Goal: Information Seeking & Learning: Learn about a topic

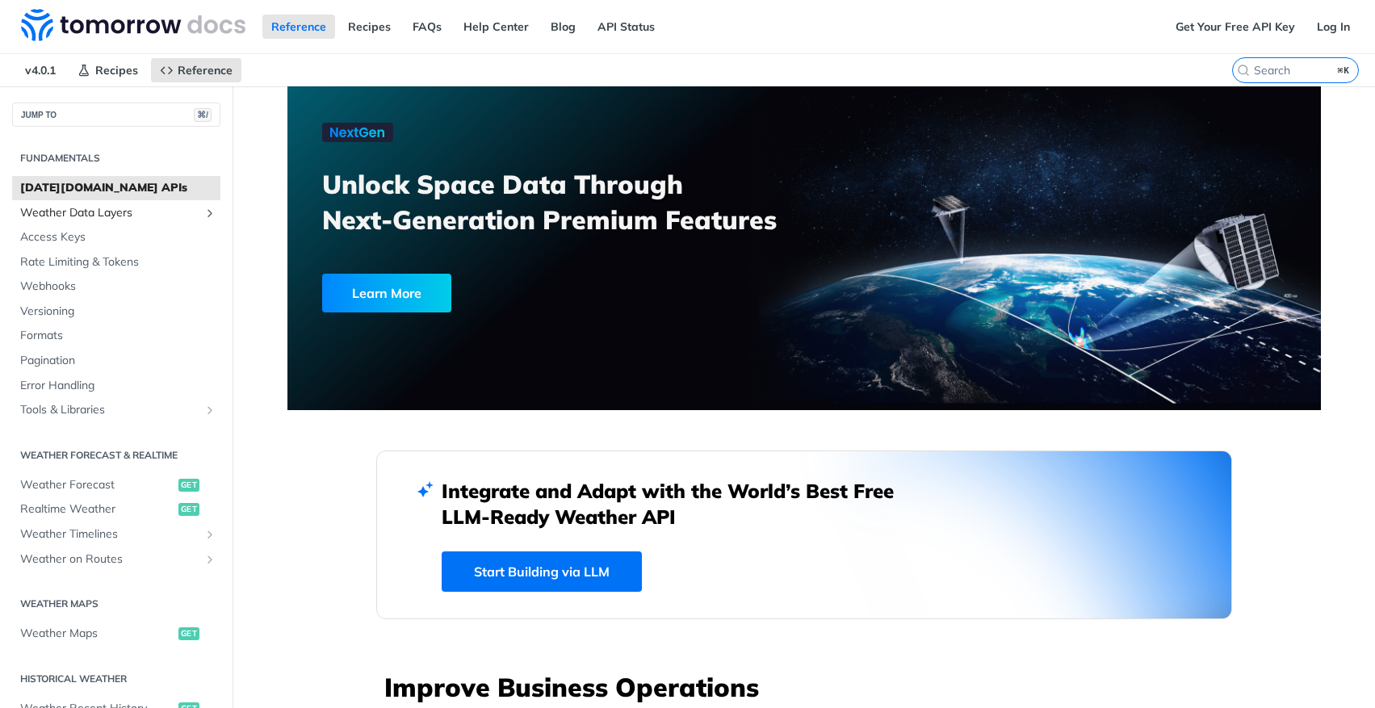
click at [117, 212] on span "Weather Data Layers" at bounding box center [109, 213] width 179 height 16
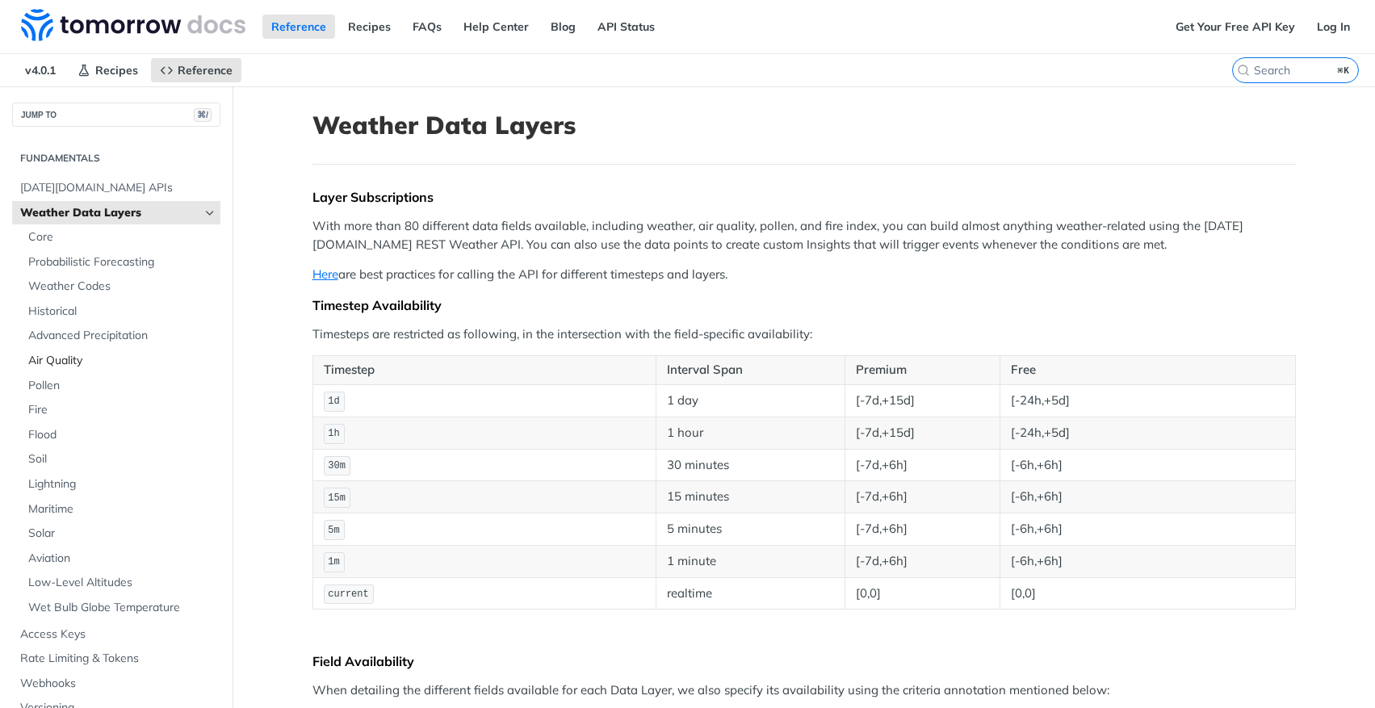
click at [86, 358] on span "Air Quality" at bounding box center [122, 361] width 188 height 16
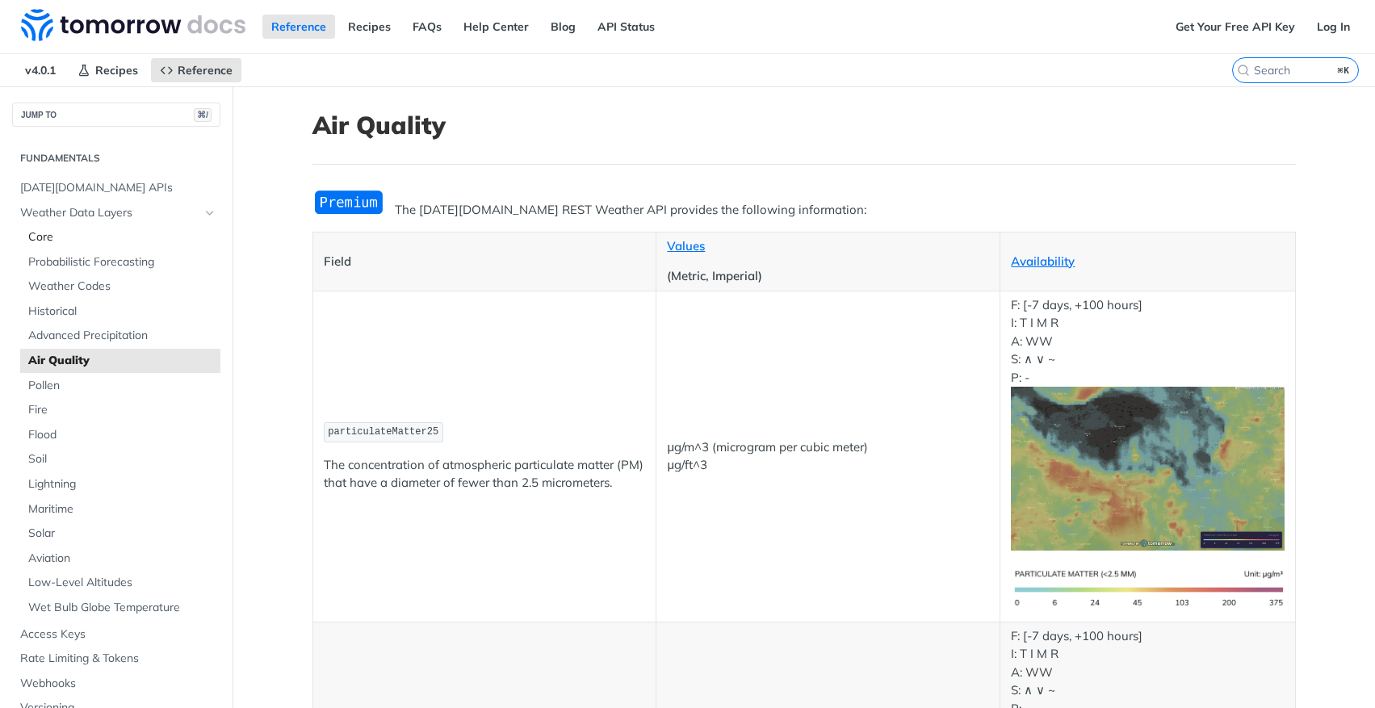
click at [66, 241] on span "Core" at bounding box center [122, 237] width 188 height 16
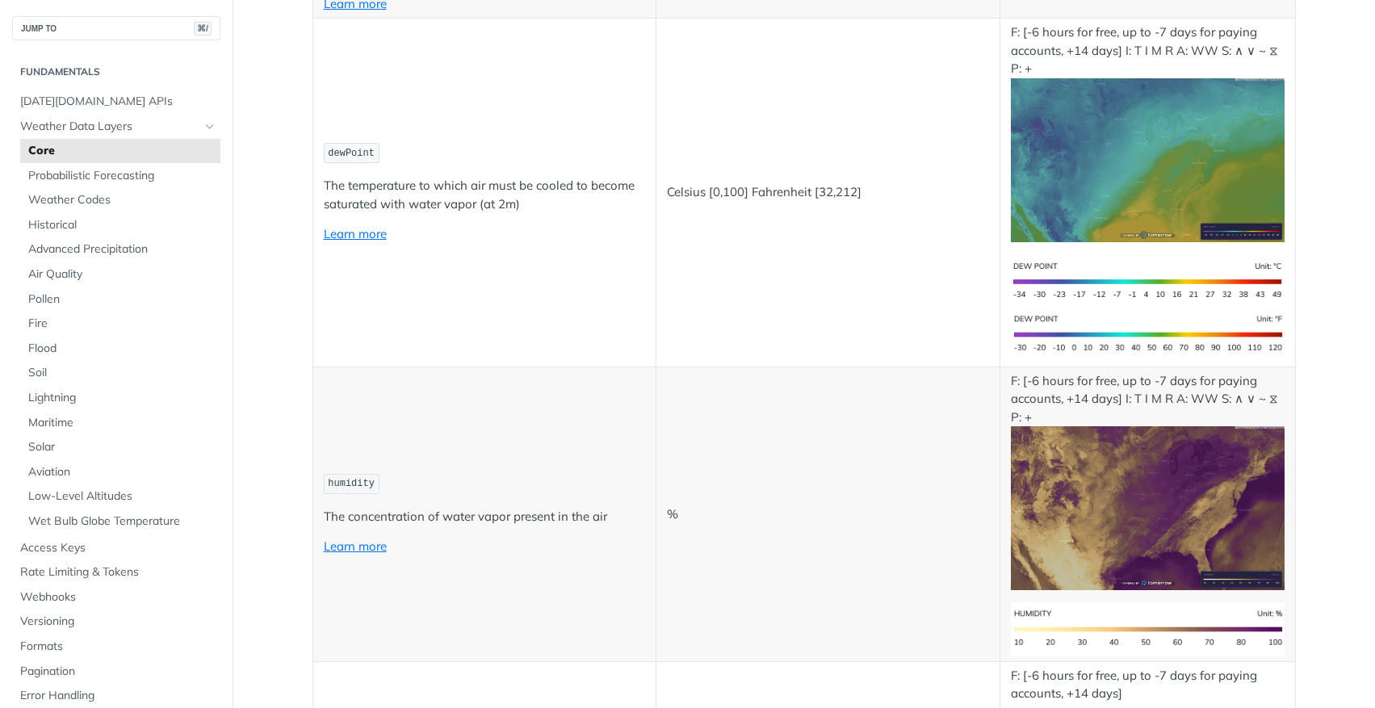
scroll to position [560, 0]
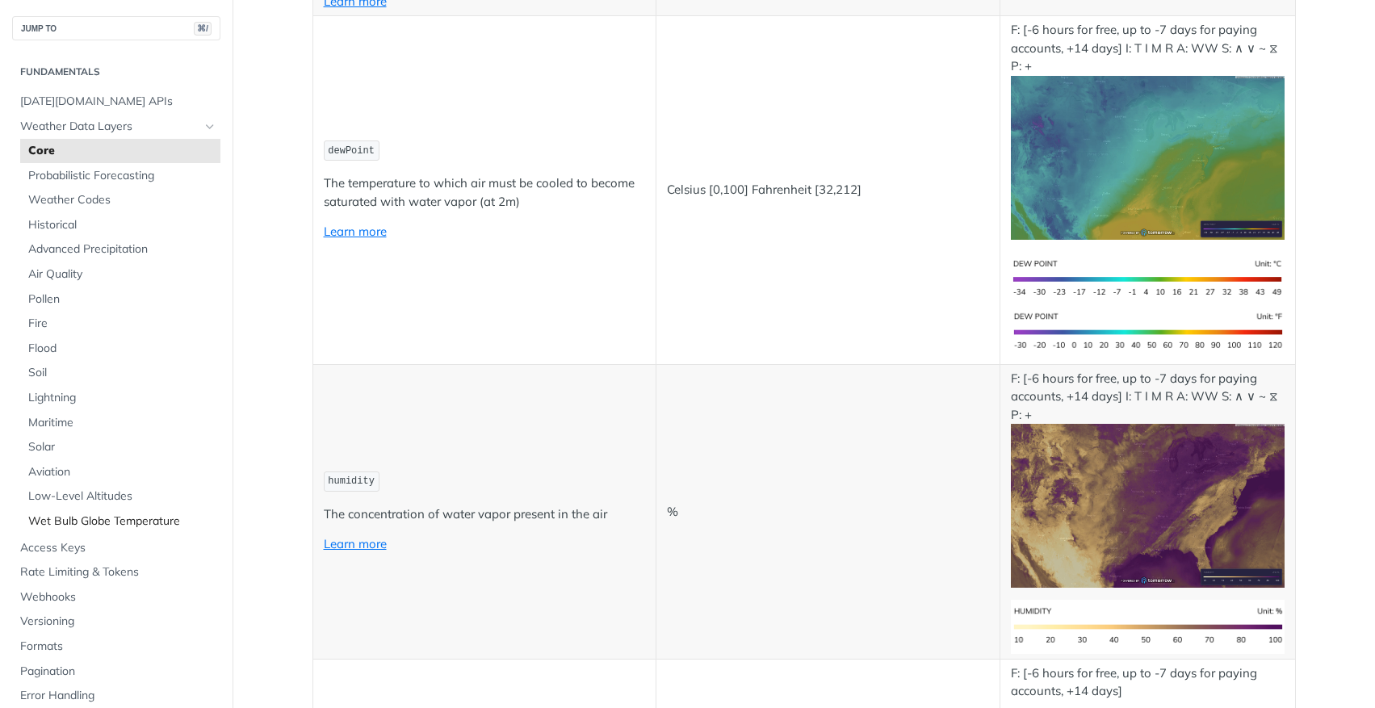
click at [98, 525] on span "Wet Bulb Globe Temperature" at bounding box center [122, 521] width 188 height 16
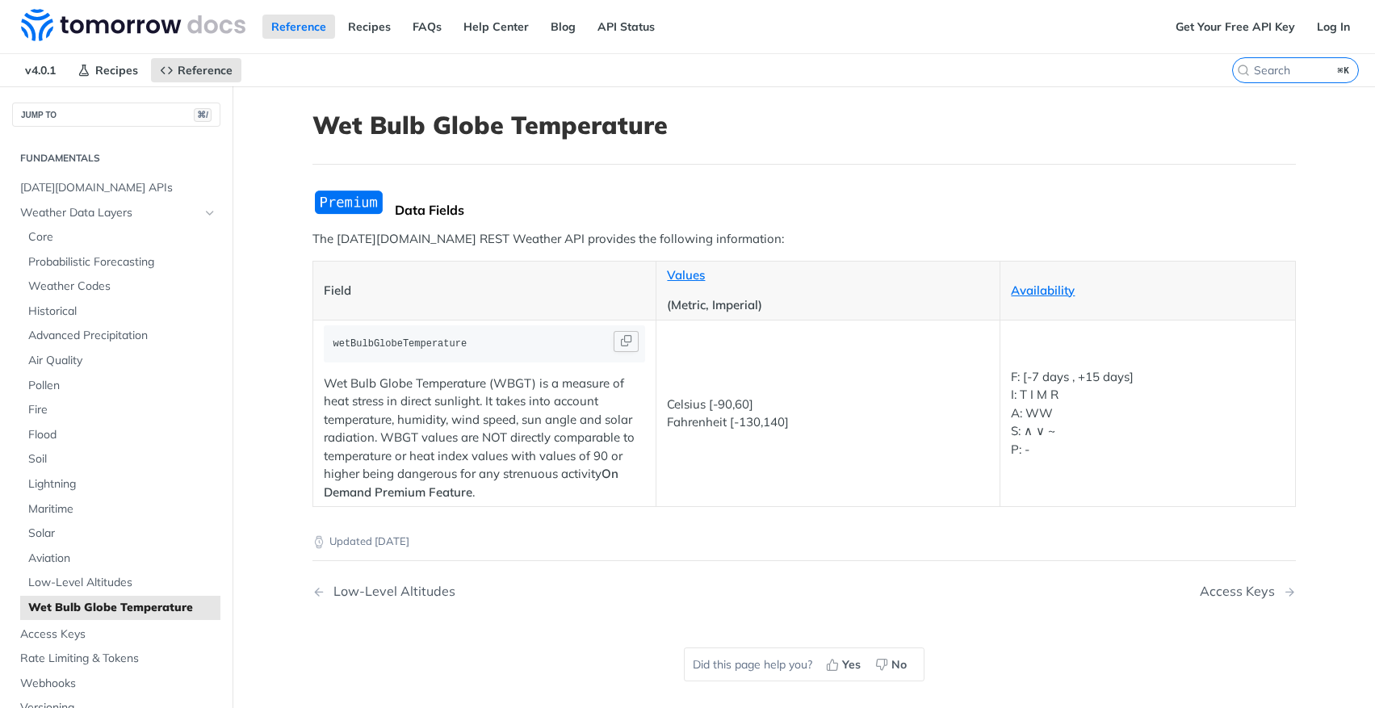
drag, startPoint x: 326, startPoint y: 343, endPoint x: 482, endPoint y: 343, distance: 155.8
click at [482, 343] on code "wetBulbGlobeTemperature" at bounding box center [485, 344] width 322 height 34
copy span "wetBulbGlobeTemperature"
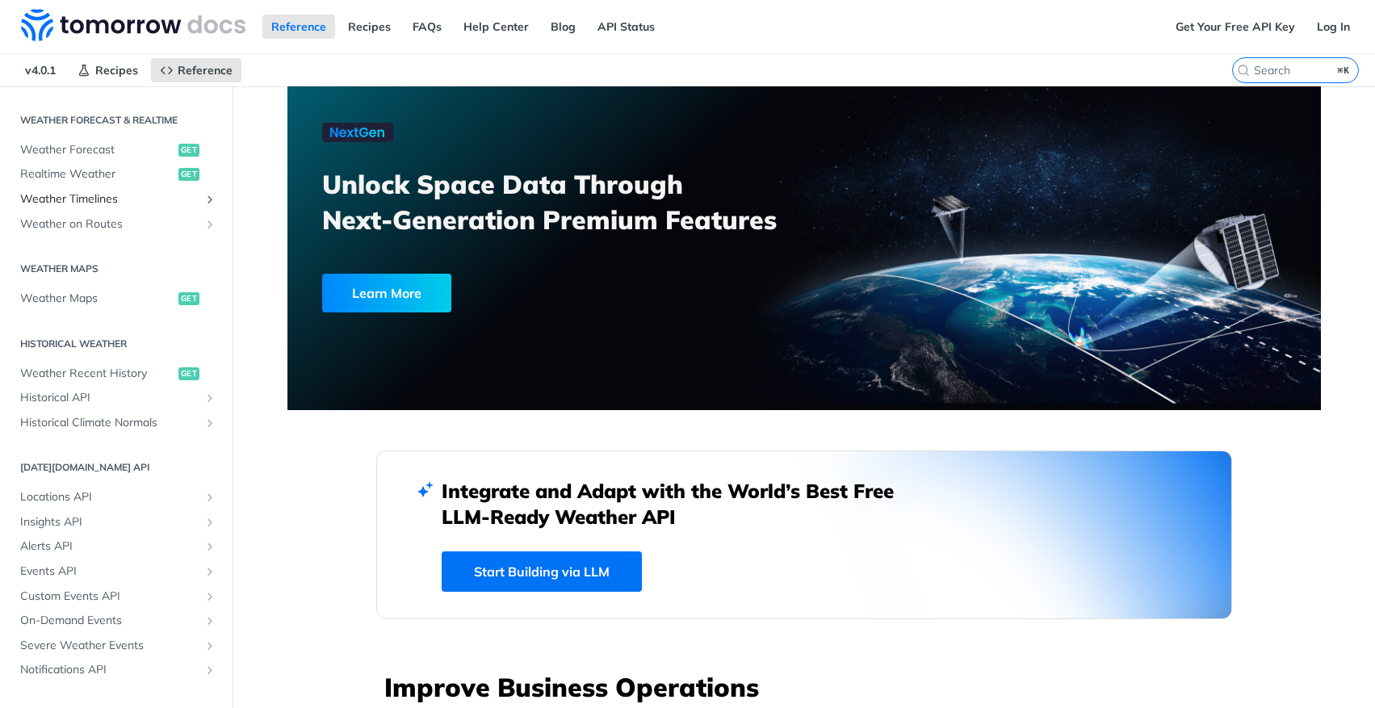
scroll to position [336, 0]
click at [1256, 71] on input "⌘K" at bounding box center [1275, 70] width 165 height 15
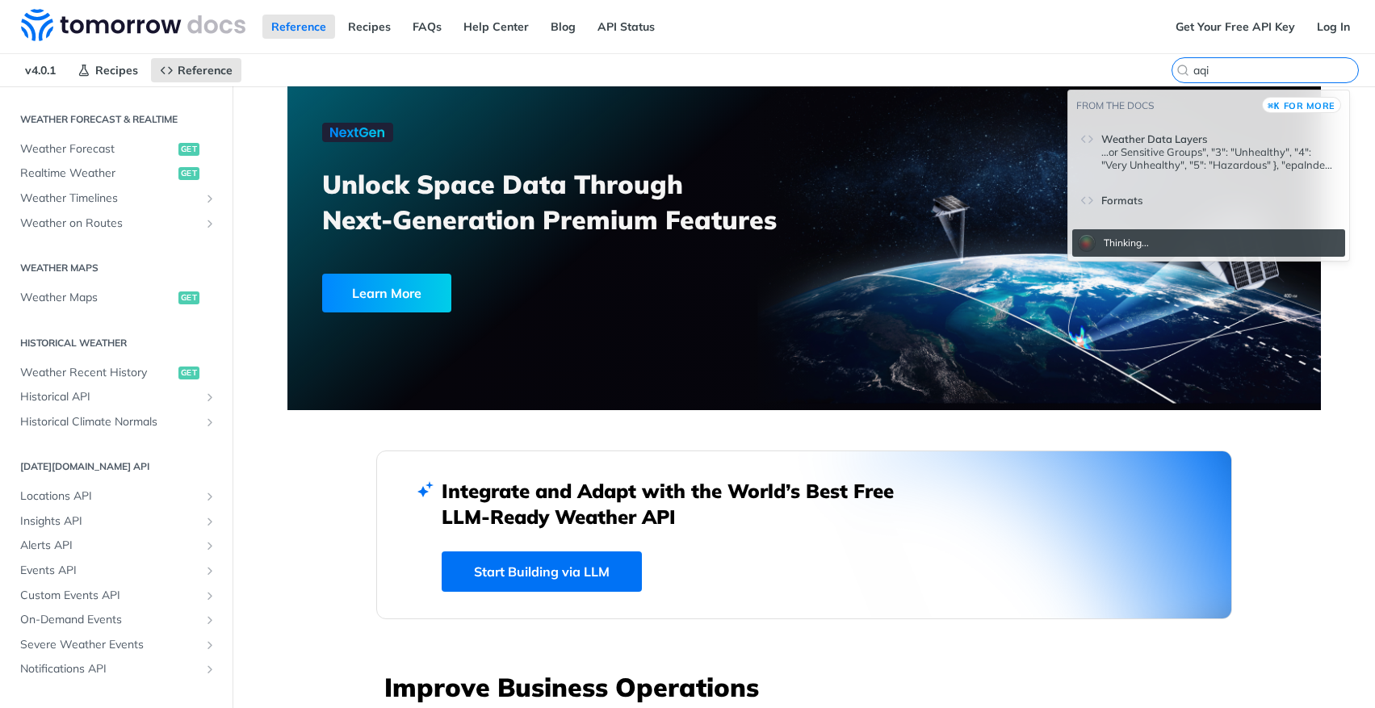
type input "aqi"
click at [1138, 149] on p "...or Sensitive Groups", "3": "Unhealthy", "4": "Very Unhealthy", "5": "Hazardo…" at bounding box center [1219, 158] width 236 height 26
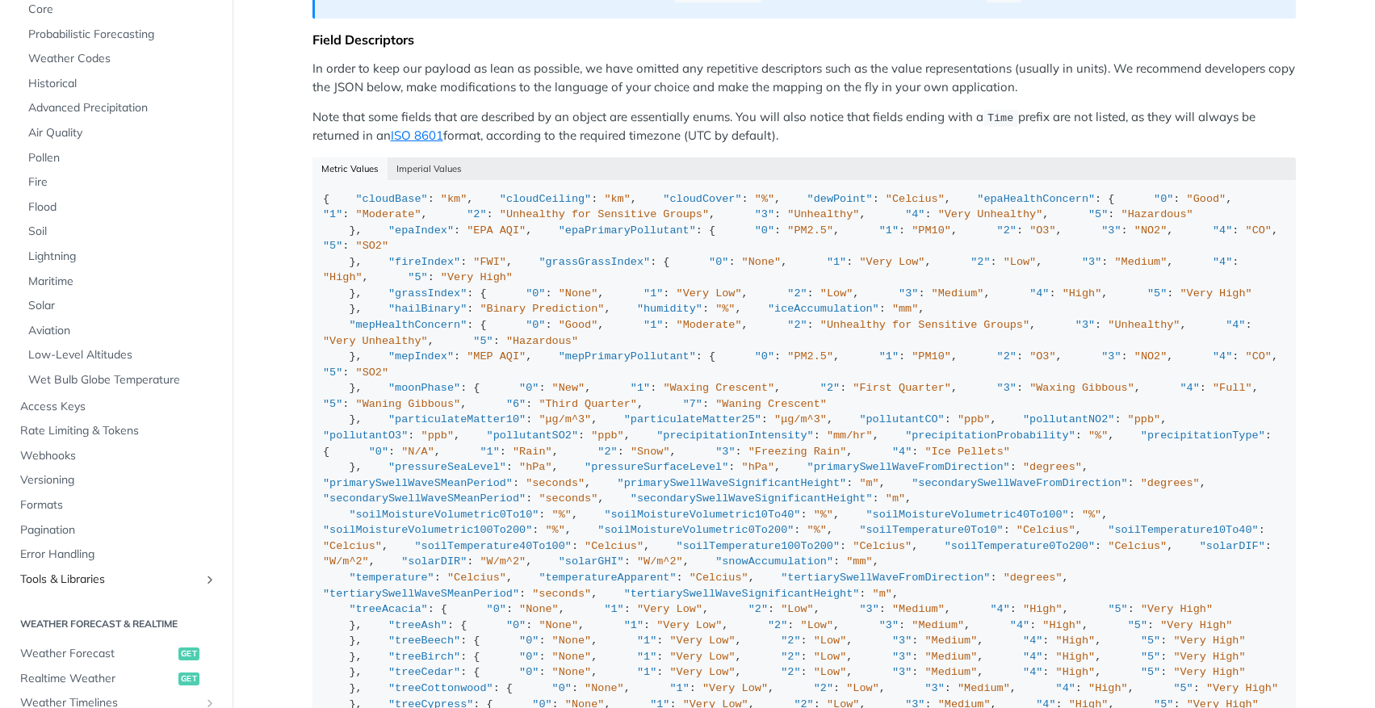
scroll to position [134, 0]
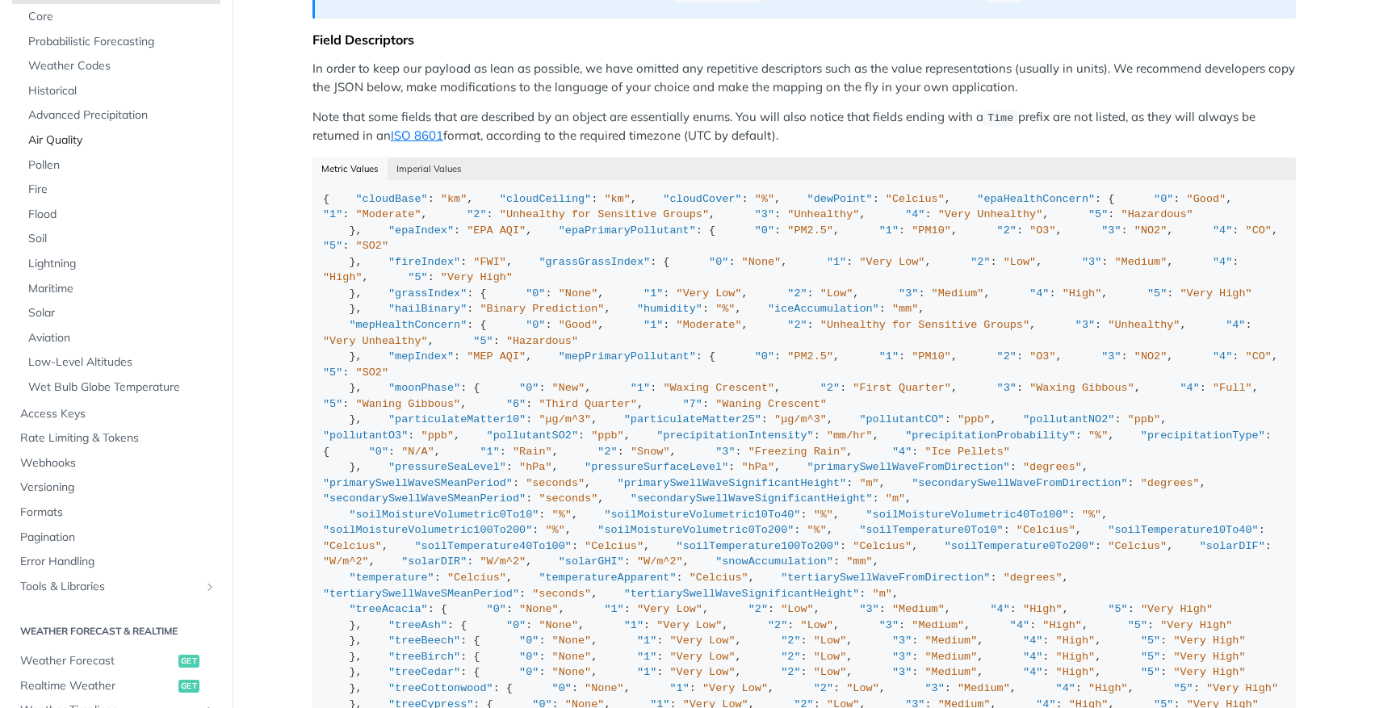
click at [72, 136] on span "Air Quality" at bounding box center [122, 140] width 188 height 16
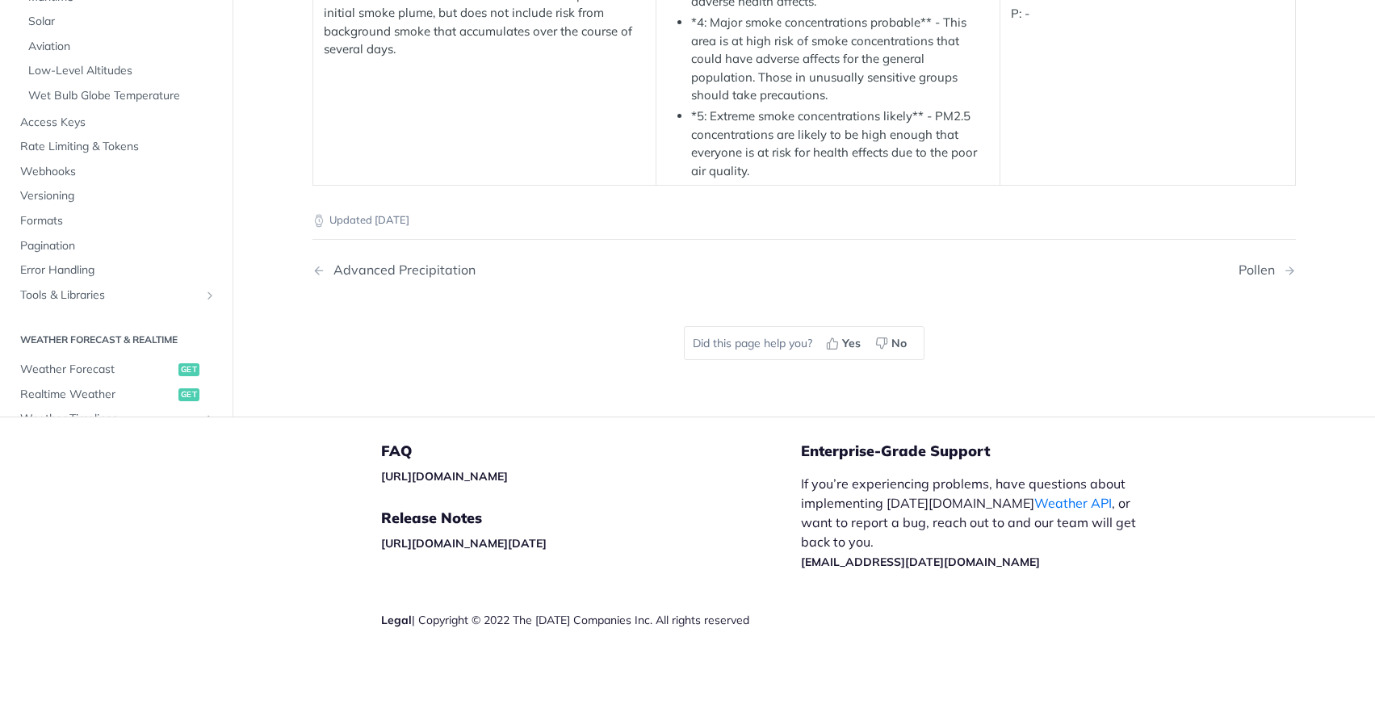
scroll to position [2428, 0]
drag, startPoint x: 323, startPoint y: 570, endPoint x: 381, endPoint y: 570, distance: 58.1
copy span "epaIndex"
